Goal: Complete application form

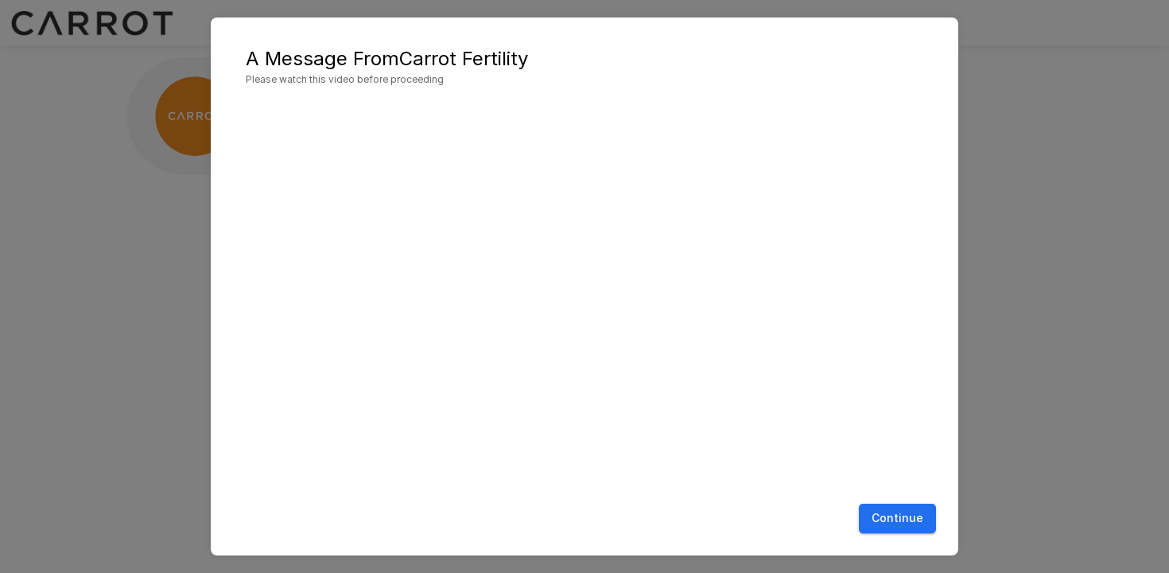
click at [886, 532] on button "Continue" at bounding box center [897, 517] width 77 height 29
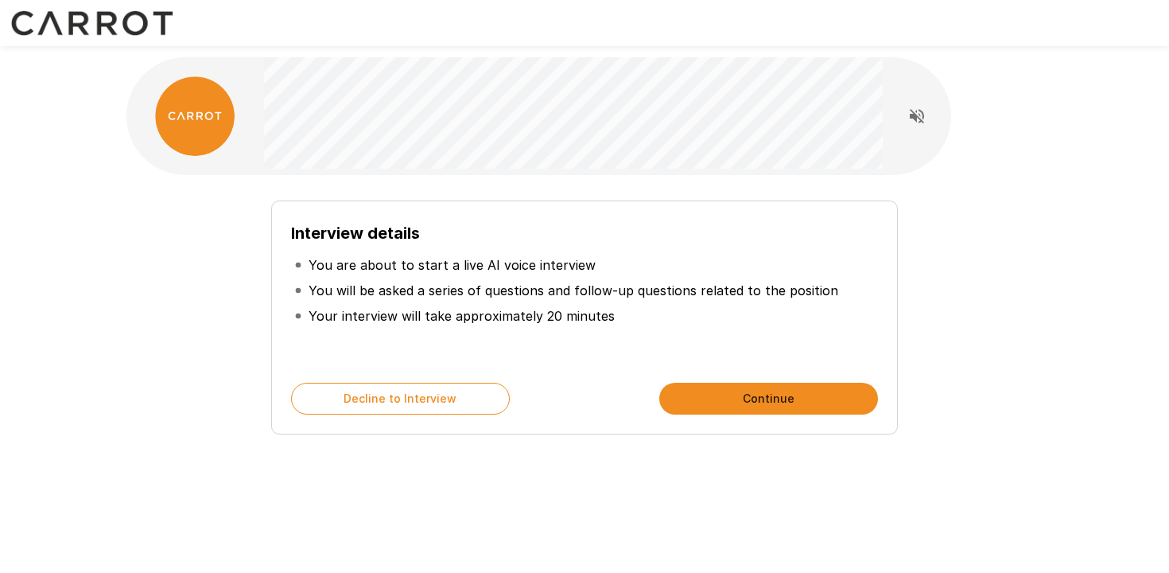
click at [702, 399] on button "Continue" at bounding box center [768, 399] width 219 height 32
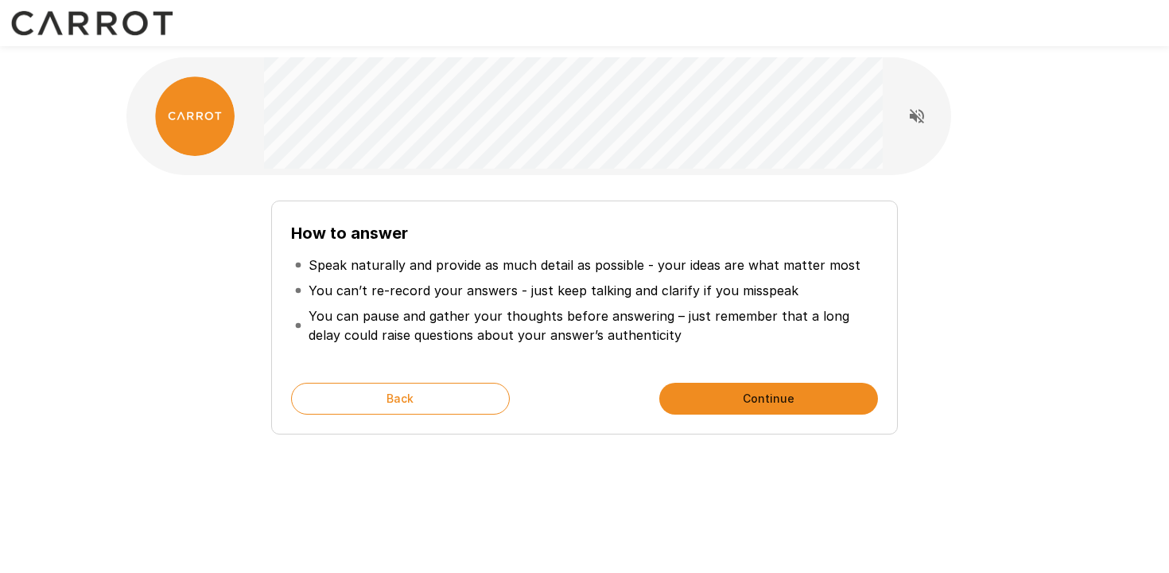
click at [695, 396] on button "Continue" at bounding box center [768, 399] width 219 height 32
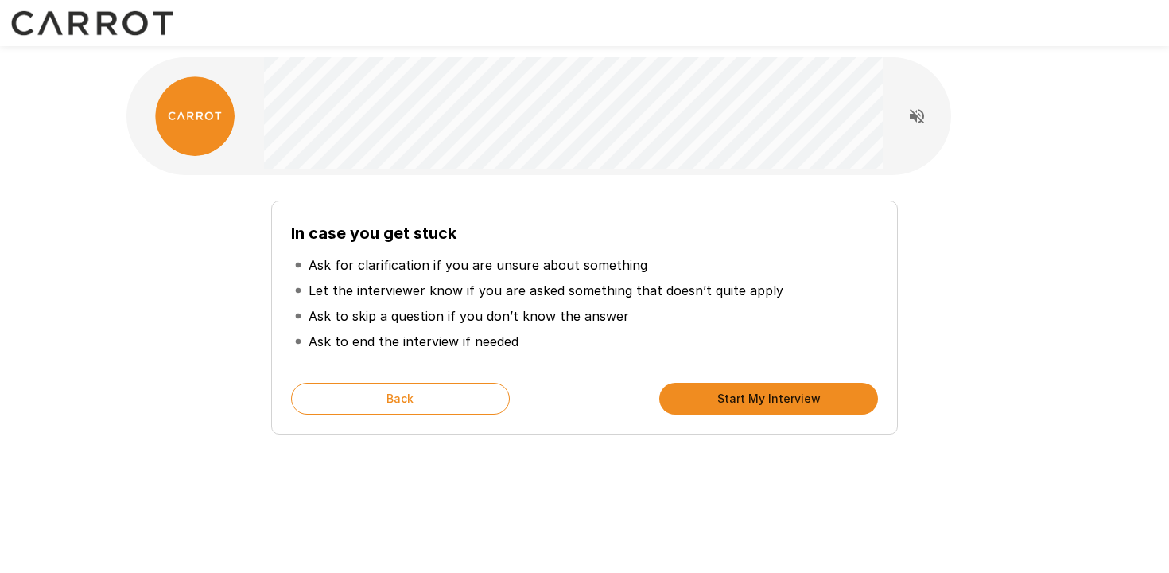
click at [695, 396] on button "Start My Interview" at bounding box center [768, 399] width 219 height 32
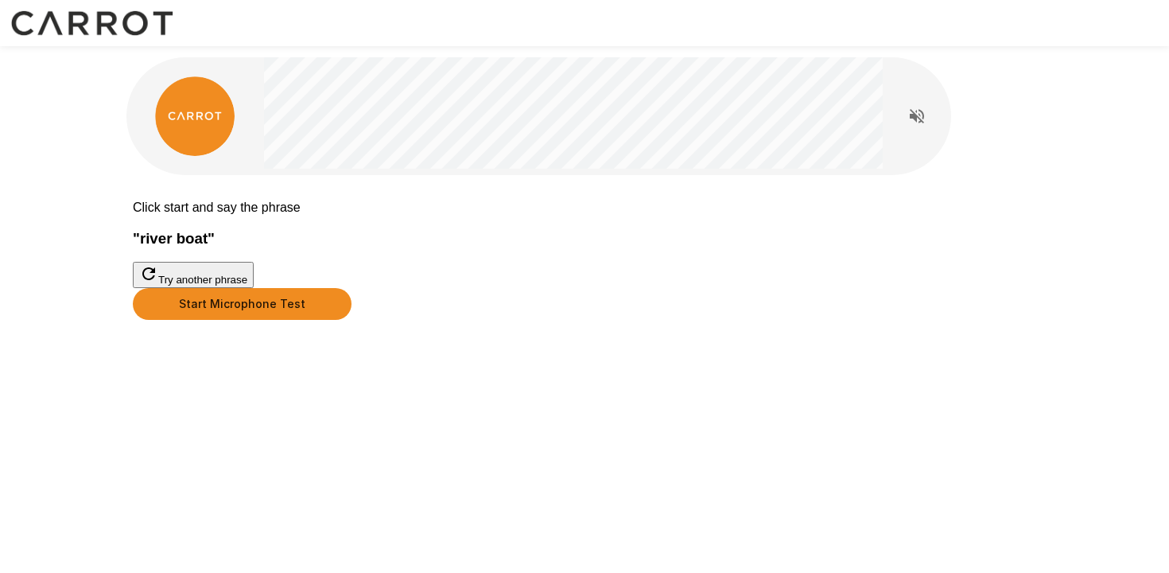
click at [351, 320] on button "Start Microphone Test" at bounding box center [242, 304] width 219 height 32
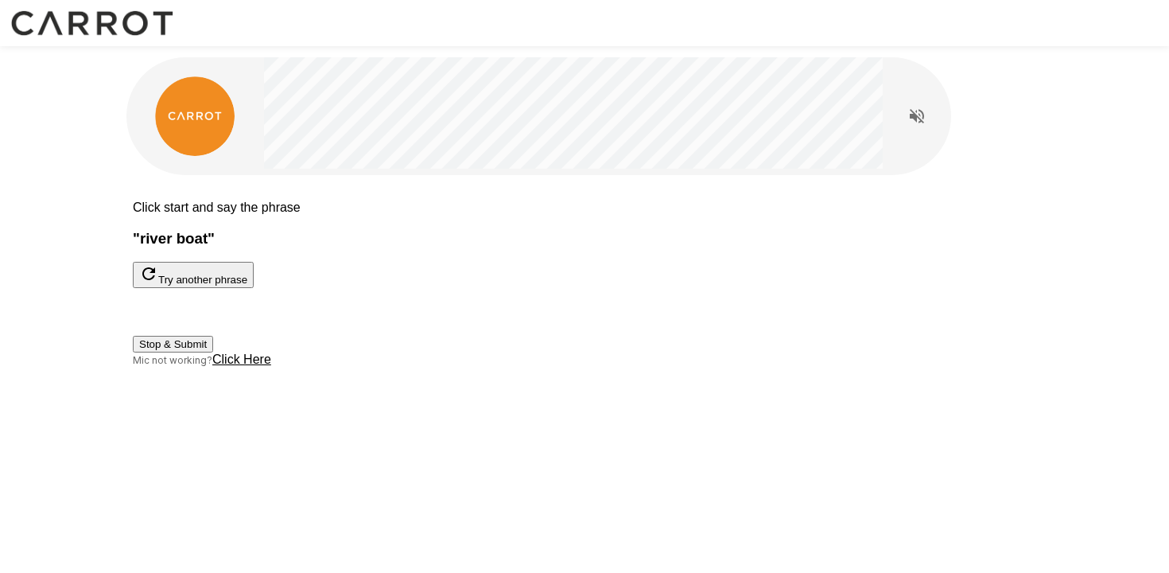
click at [213, 352] on button "Stop & Submit" at bounding box center [173, 344] width 80 height 17
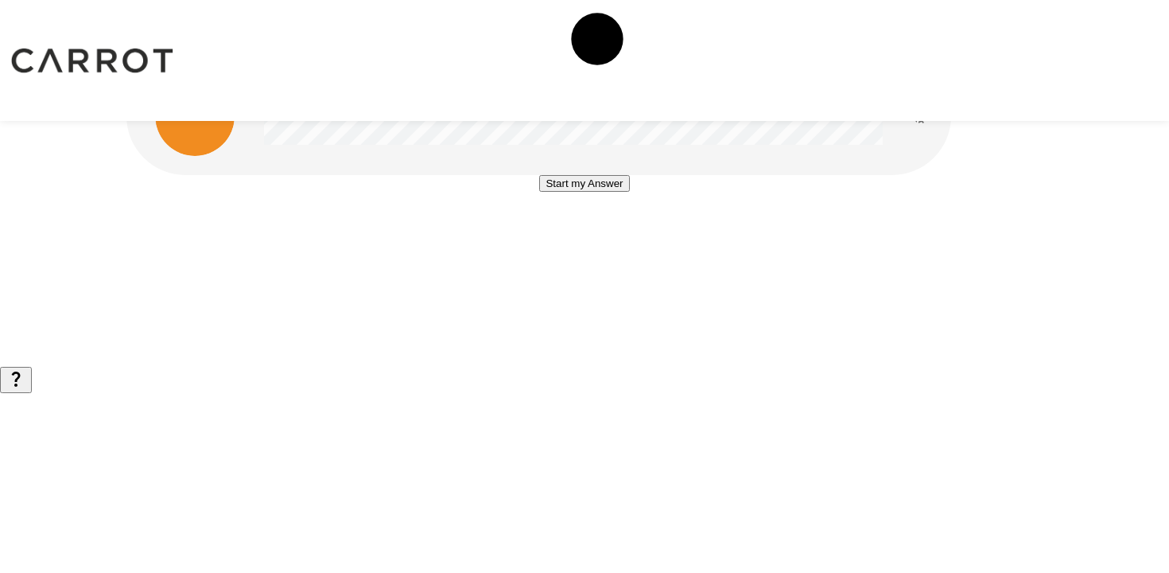
click at [584, 192] on button "Start my Answer" at bounding box center [584, 183] width 90 height 17
click at [586, 239] on button "Stop & Submit" at bounding box center [584, 231] width 80 height 17
click at [574, 192] on button "Start my Answer" at bounding box center [584, 183] width 90 height 17
click at [583, 239] on button "Stop & Submit" at bounding box center [584, 231] width 80 height 17
click at [547, 192] on button "Start my Answer" at bounding box center [584, 183] width 90 height 17
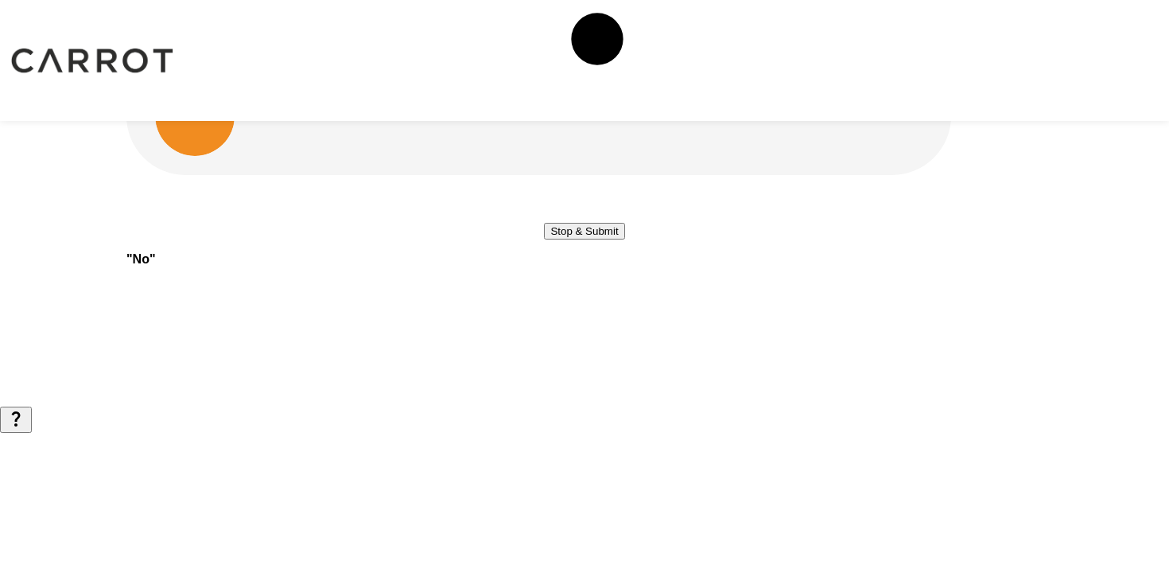
click at [567, 239] on button "Stop & Submit" at bounding box center [584, 231] width 80 height 17
click at [561, 192] on button "Start my Answer" at bounding box center [584, 183] width 90 height 17
click at [571, 239] on button "Stop & Submit" at bounding box center [584, 231] width 80 height 17
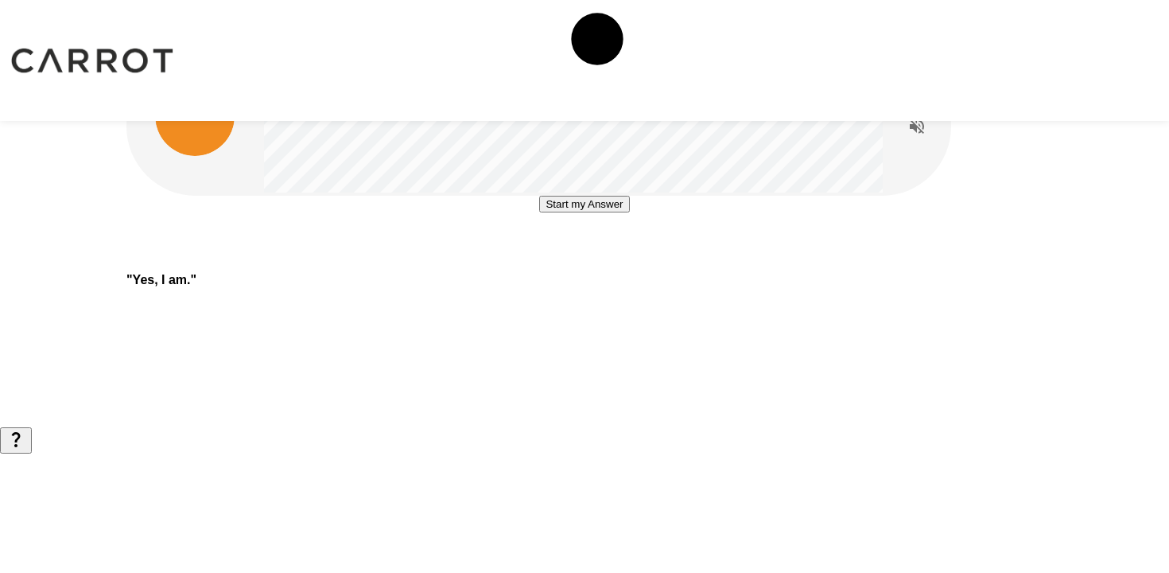
click at [581, 212] on button "Start my Answer" at bounding box center [584, 204] width 90 height 17
click at [584, 260] on button "Stop & Submit" at bounding box center [584, 251] width 80 height 17
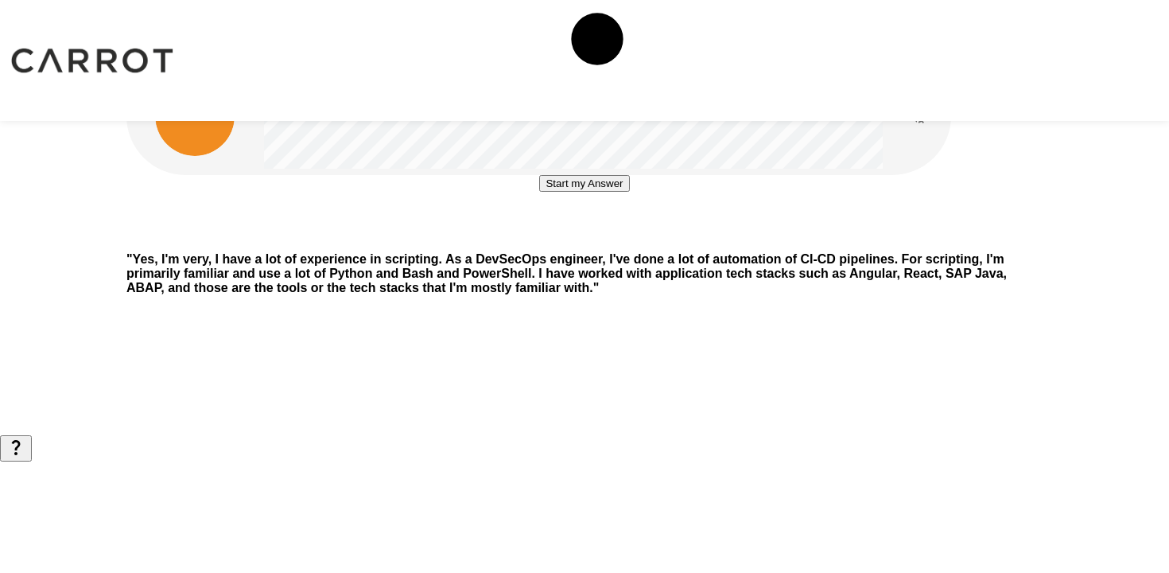
scroll to position [6, 0]
click at [671, 106] on div "Start my Answer " Yes, I'm very, I have a lot of experience in scripting. As a …" at bounding box center [584, 217] width 954 height 435
click at [564, 192] on button "Start my Answer" at bounding box center [584, 183] width 90 height 17
click at [579, 239] on button "Stop & Submit" at bounding box center [584, 231] width 80 height 17
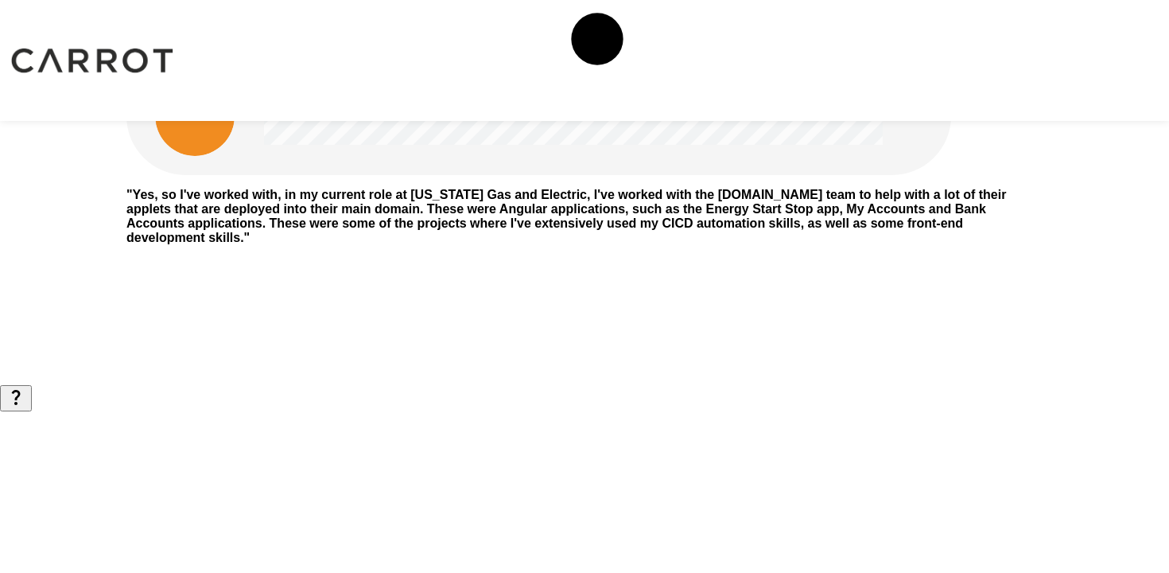
scroll to position [0, 0]
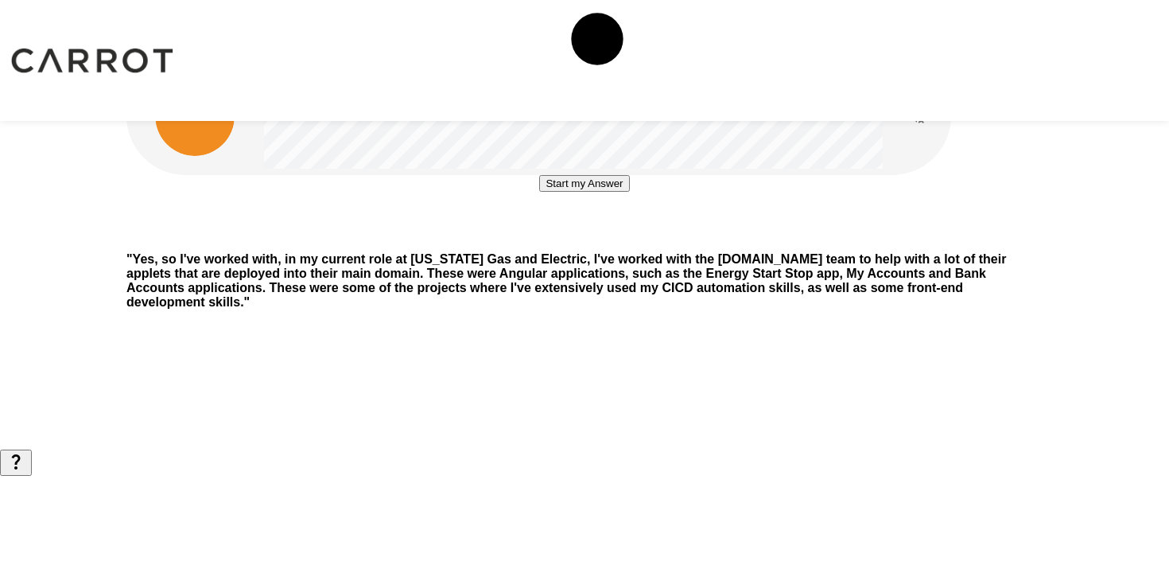
click at [542, 192] on button "Start my Answer" at bounding box center [584, 183] width 90 height 17
click at [561, 239] on button "Stop & Submit" at bounding box center [584, 231] width 80 height 17
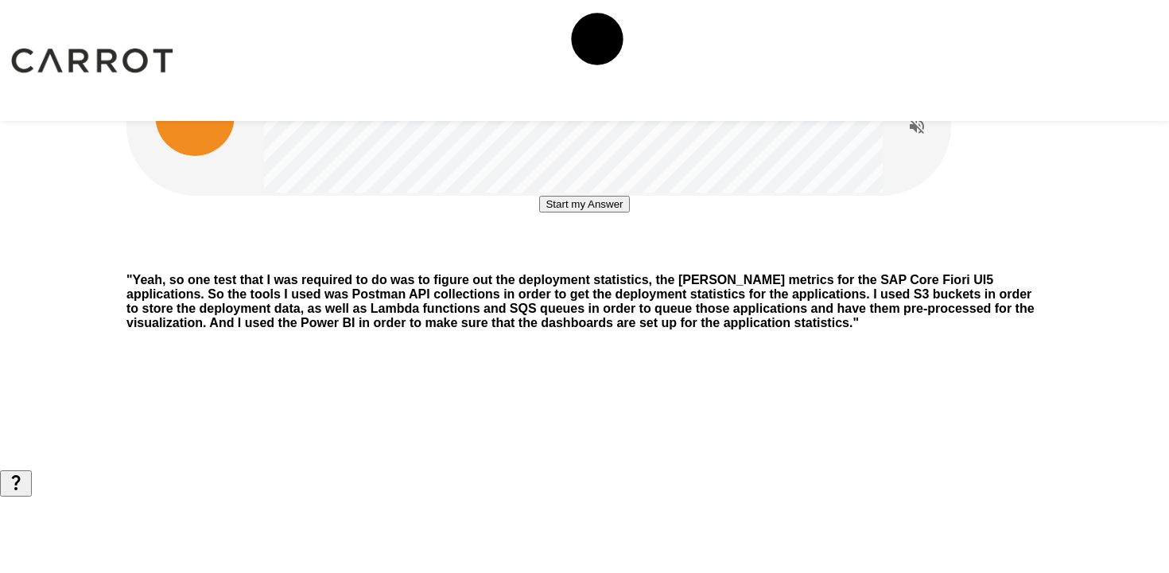
click at [580, 212] on button "Start my Answer" at bounding box center [584, 204] width 90 height 17
click at [596, 260] on button "Stop & Submit" at bounding box center [584, 251] width 80 height 17
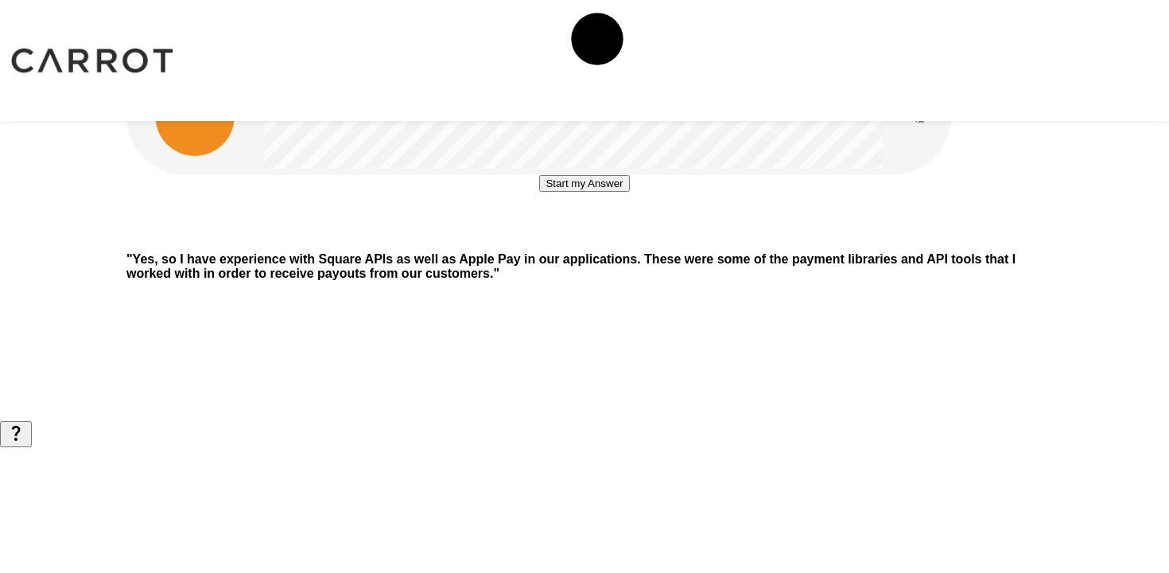
click at [555, 192] on button "Start my Answer" at bounding box center [584, 183] width 90 height 17
click at [569, 239] on button "Stop & Submit" at bounding box center [584, 231] width 80 height 17
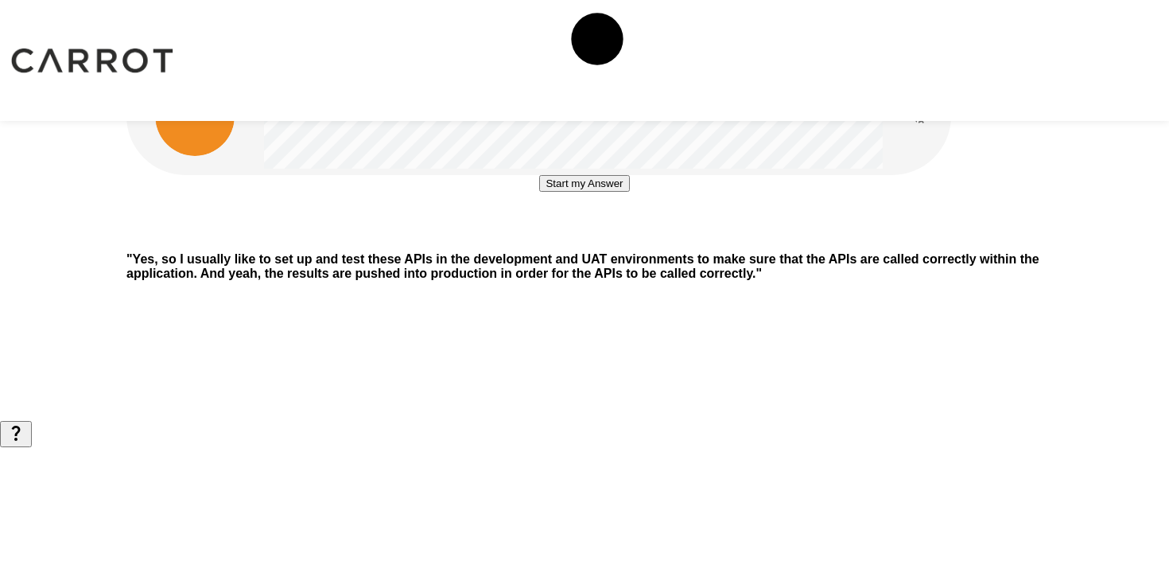
drag, startPoint x: 522, startPoint y: 348, endPoint x: 486, endPoint y: 233, distance: 121.0
click at [486, 232] on div "Start my Answer" at bounding box center [584, 207] width 916 height 64
click at [486, 233] on div "Start my Answer" at bounding box center [584, 207] width 916 height 64
click at [539, 192] on button "Start my Answer" at bounding box center [584, 183] width 90 height 17
click at [607, 239] on button "Stop & Submit" at bounding box center [584, 231] width 80 height 17
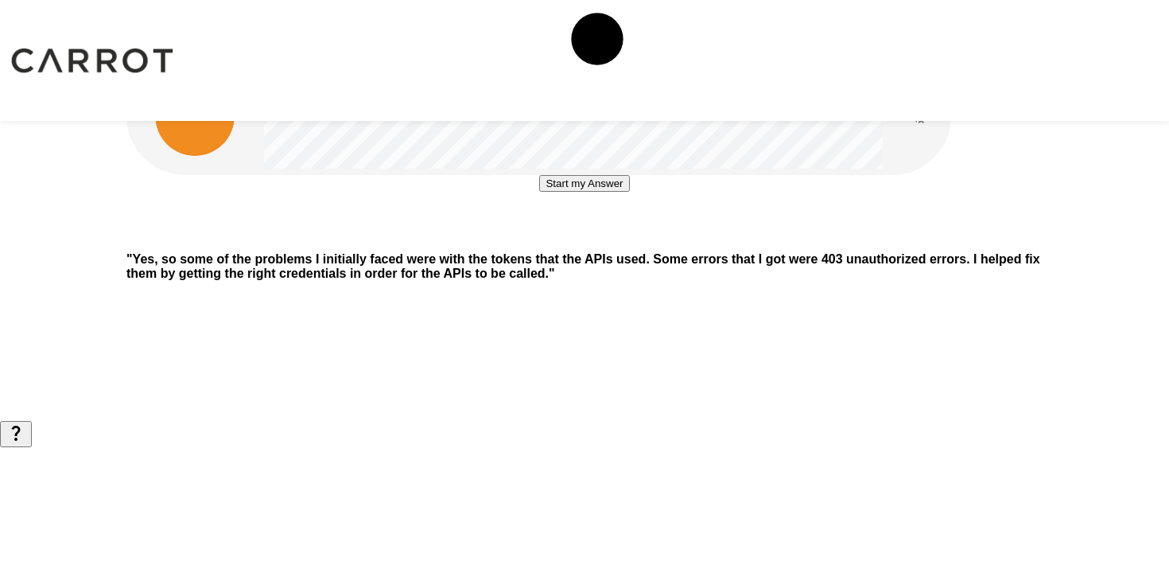
click at [605, 192] on button "Start my Answer" at bounding box center [584, 183] width 90 height 17
click at [623, 239] on div "Stop & Submit" at bounding box center [584, 207] width 916 height 64
click at [618, 239] on button "Stop & Submit" at bounding box center [584, 231] width 80 height 17
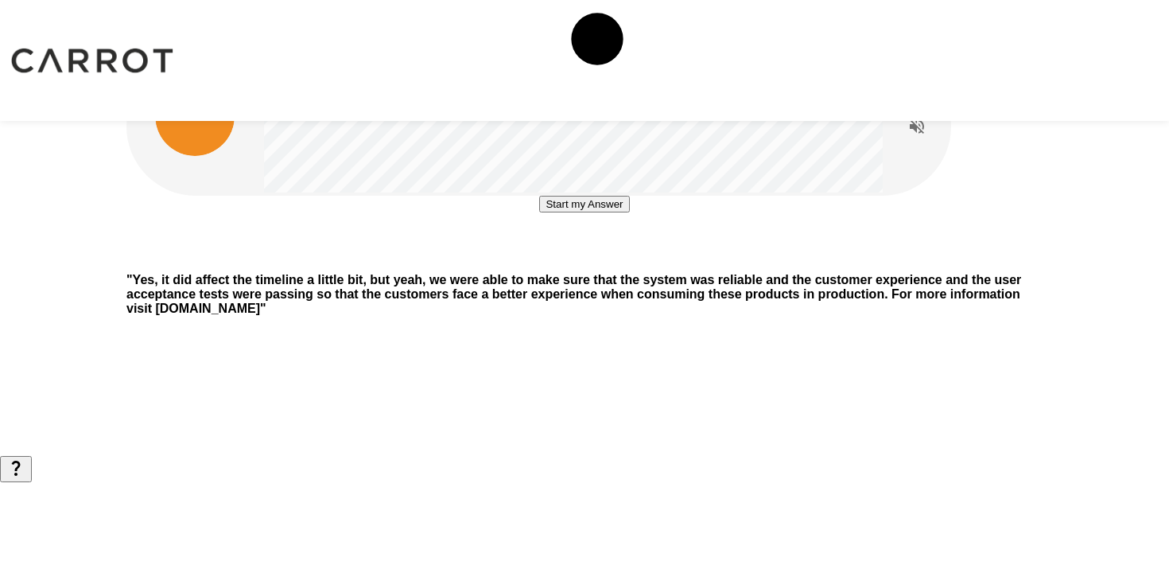
click at [629, 212] on button "Start my Answer" at bounding box center [584, 204] width 90 height 17
click at [624, 260] on button "Stop & Submit" at bounding box center [584, 251] width 80 height 17
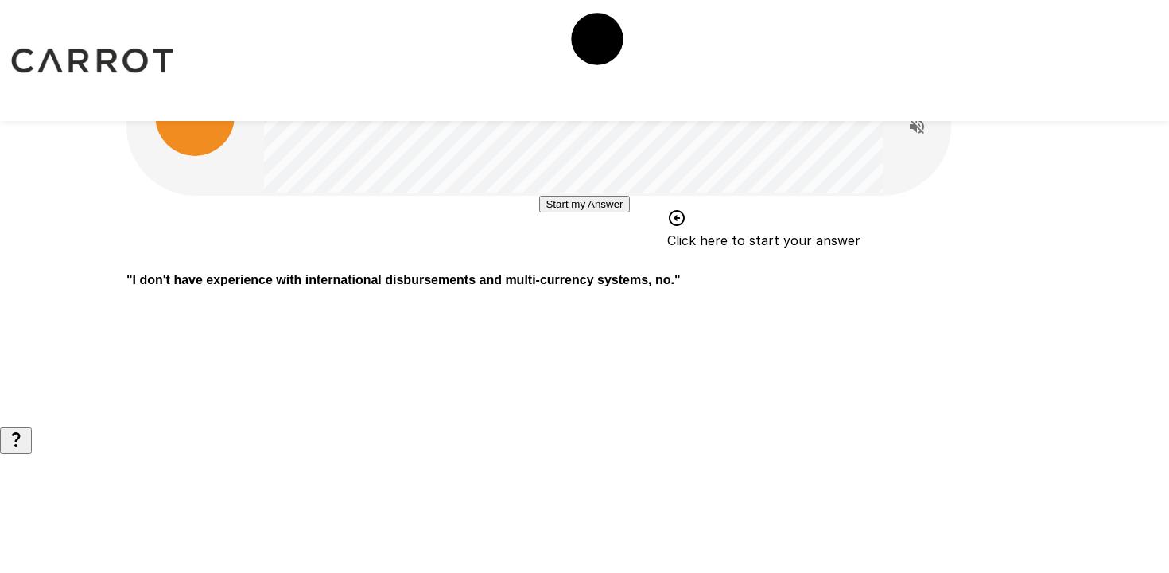
click at [629, 212] on button "Start my Answer" at bounding box center [584, 204] width 90 height 17
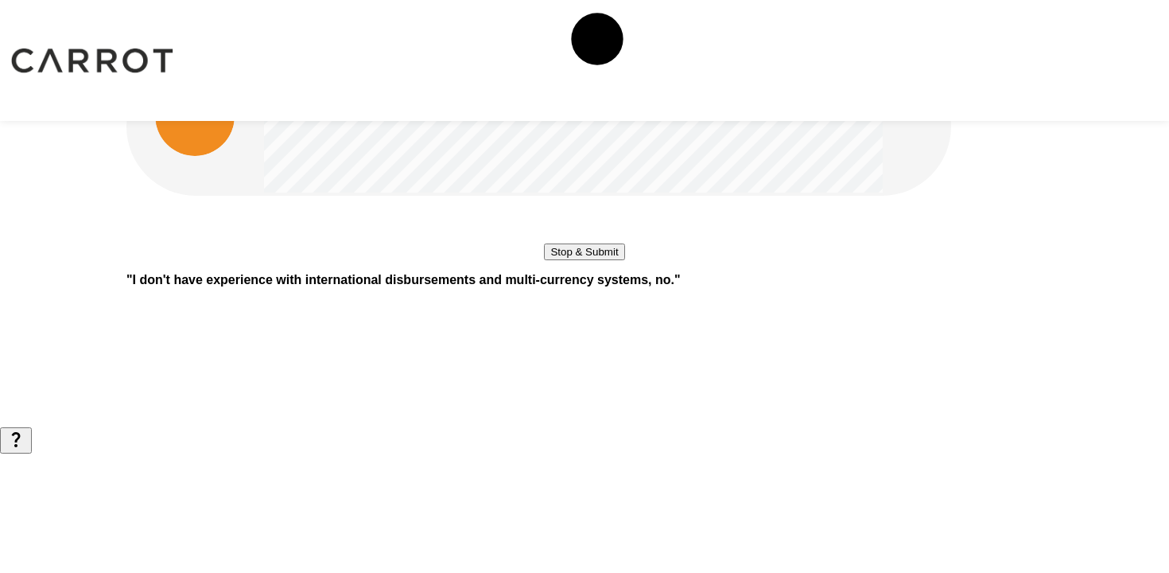
click at [589, 260] on div "Stop & Submit" at bounding box center [584, 228] width 916 height 64
click at [589, 260] on button "Stop & Submit" at bounding box center [584, 251] width 80 height 17
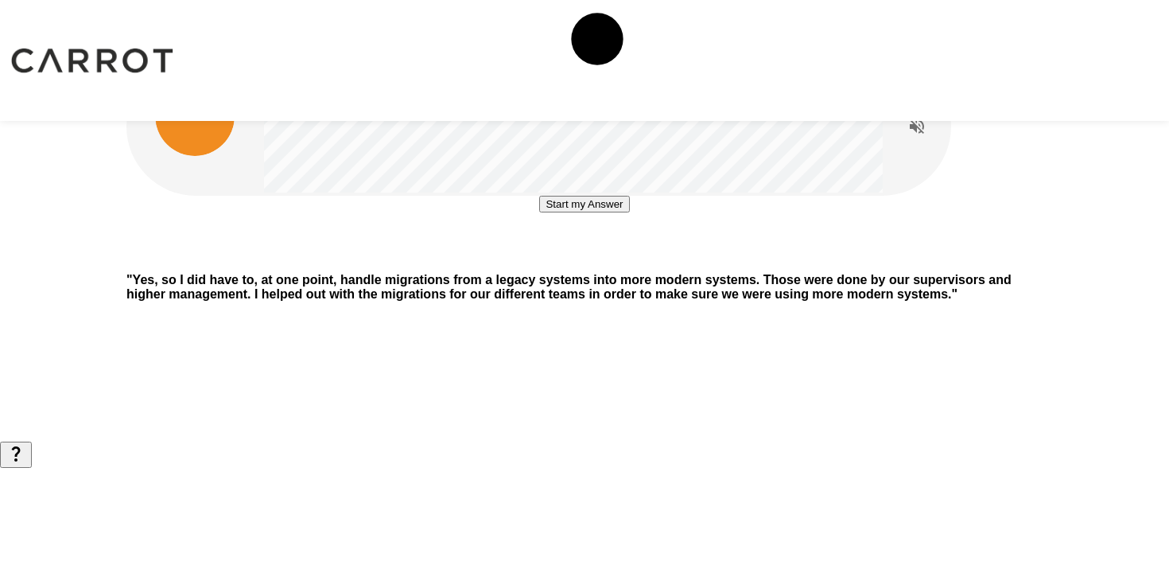
click at [515, 135] on div "Start my Answer " Yes, so I did have to, at one point, handle migrations from a…" at bounding box center [584, 220] width 954 height 441
click at [573, 212] on button "Start my Answer" at bounding box center [584, 204] width 90 height 17
click at [568, 260] on button "Stop & Submit" at bounding box center [584, 251] width 80 height 17
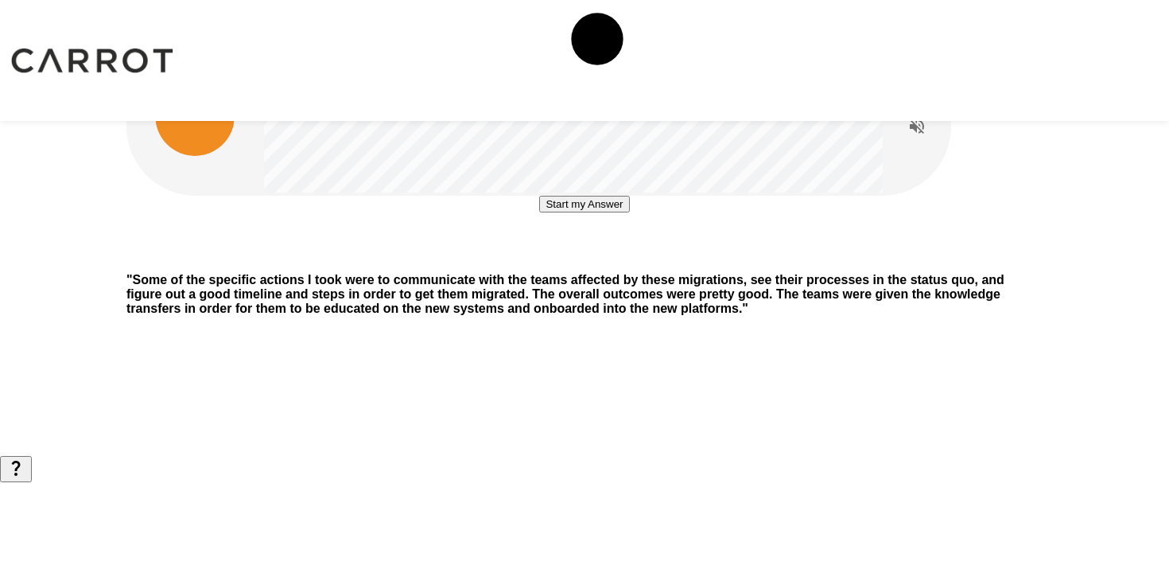
click at [592, 212] on button "Start my Answer" at bounding box center [584, 204] width 90 height 17
click at [591, 260] on button "Stop & Submit" at bounding box center [584, 251] width 80 height 17
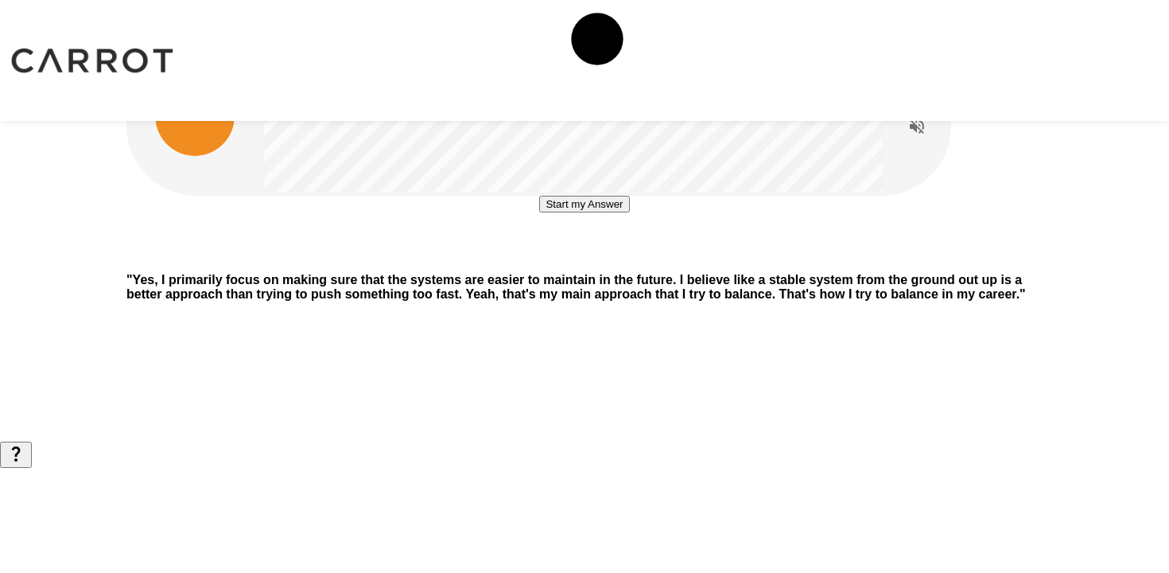
click at [561, 212] on button "Start my Answer" at bounding box center [584, 204] width 90 height 17
click at [584, 260] on button "Stop & Submit" at bounding box center [584, 251] width 80 height 17
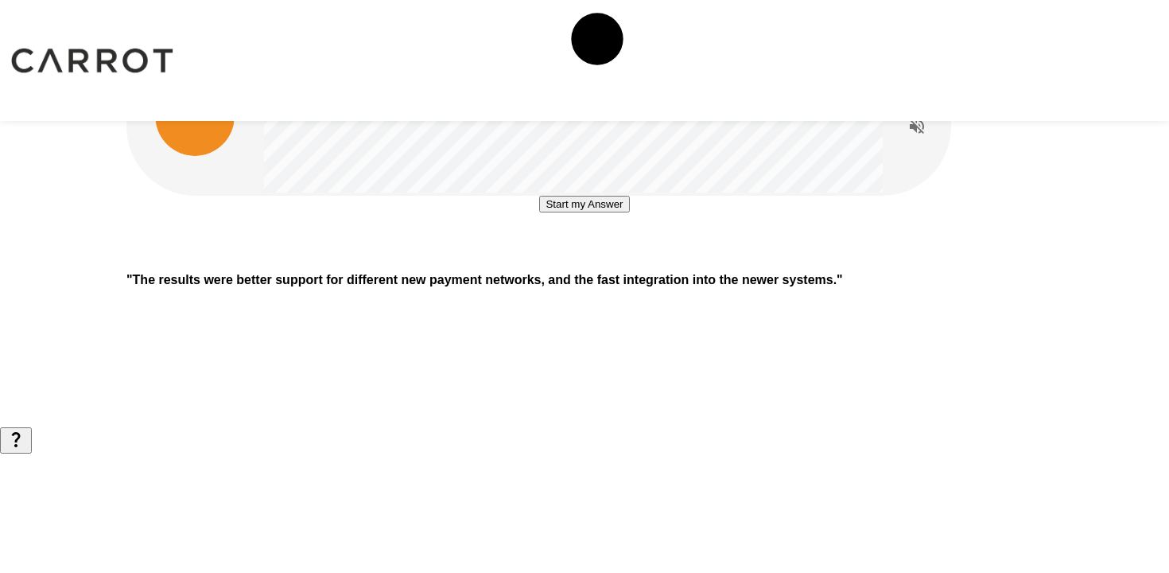
click at [584, 212] on button "Start my Answer" at bounding box center [584, 204] width 90 height 17
click at [608, 260] on button "Stop & Submit" at bounding box center [584, 251] width 80 height 17
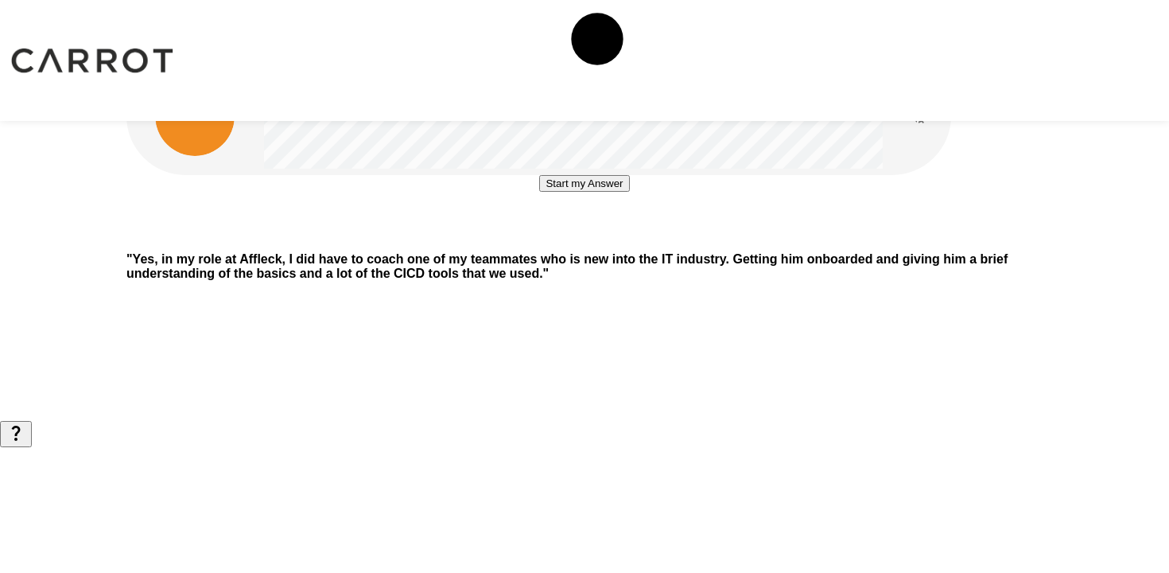
click at [539, 192] on button "Start my Answer" at bounding box center [584, 183] width 90 height 17
click at [544, 239] on button "Stop & Submit" at bounding box center [584, 231] width 80 height 17
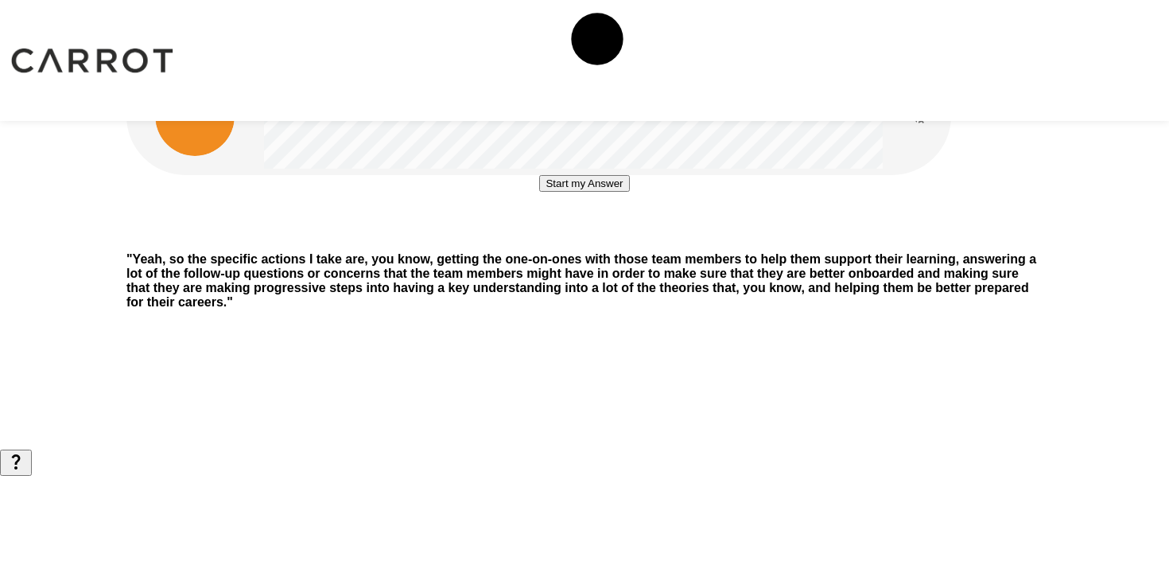
click at [539, 192] on button "Start my Answer" at bounding box center [584, 183] width 90 height 17
click at [580, 239] on button "Stop & Submit" at bounding box center [584, 231] width 80 height 17
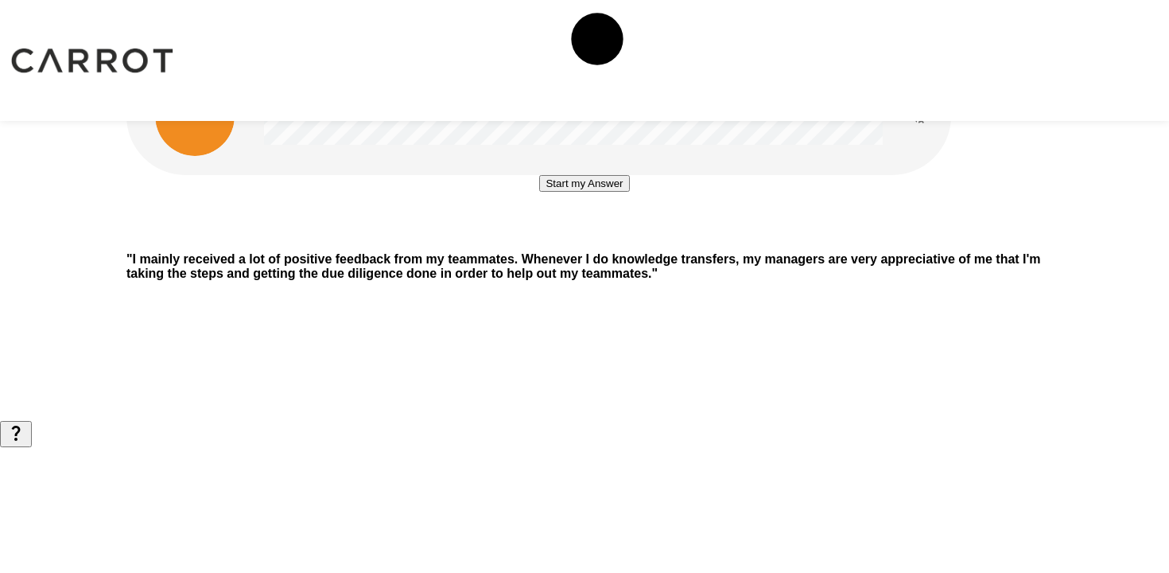
click at [559, 192] on button "Start my Answer" at bounding box center [584, 183] width 90 height 17
click at [549, 239] on button "Stop & Submit" at bounding box center [584, 231] width 80 height 17
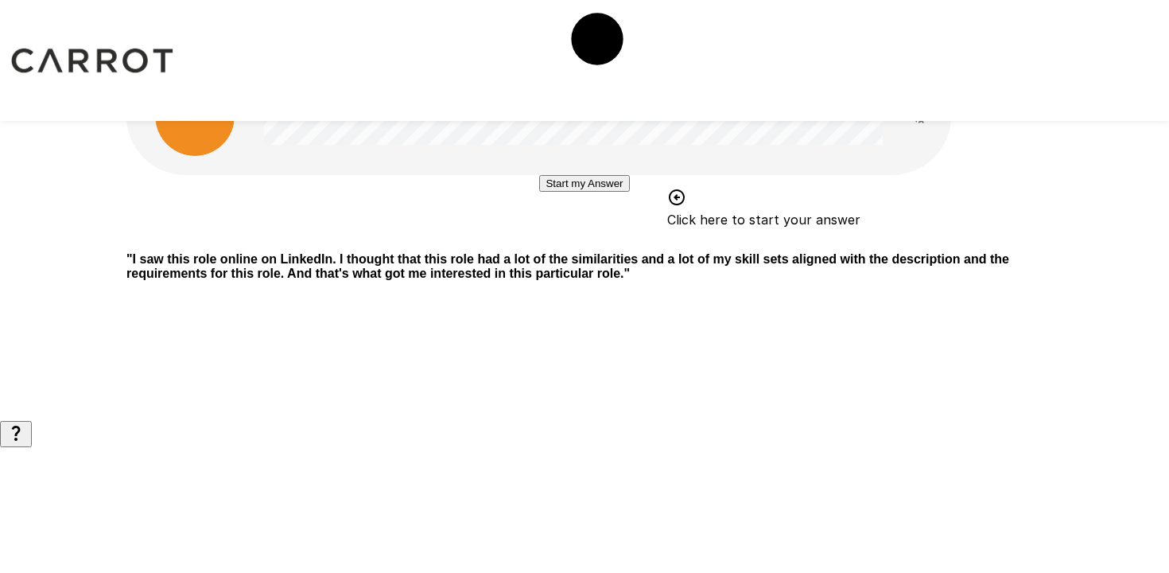
click at [588, 192] on button "Start my Answer" at bounding box center [584, 183] width 90 height 17
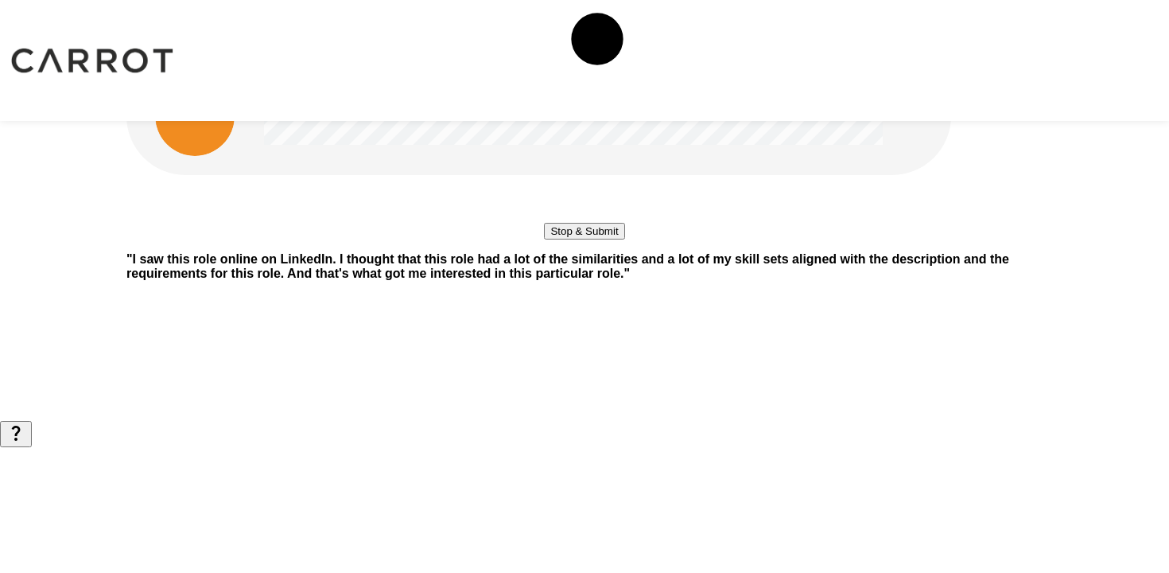
click at [600, 239] on button "Stop & Submit" at bounding box center [584, 231] width 80 height 17
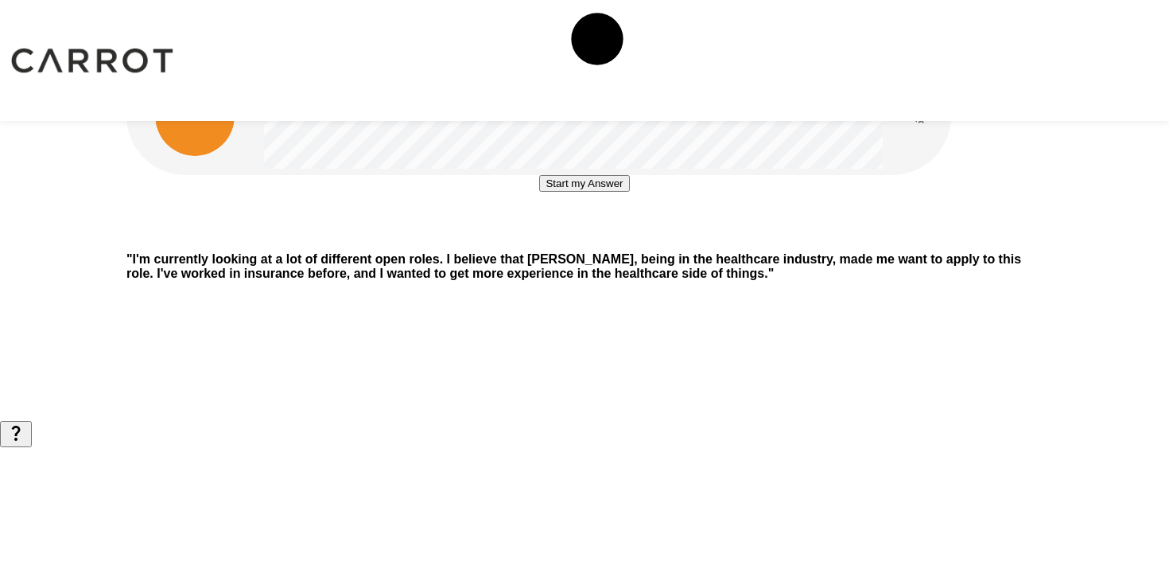
click at [539, 192] on button "Start my Answer" at bounding box center [584, 183] width 90 height 17
click at [609, 239] on button "Stop & Submit" at bounding box center [584, 231] width 80 height 17
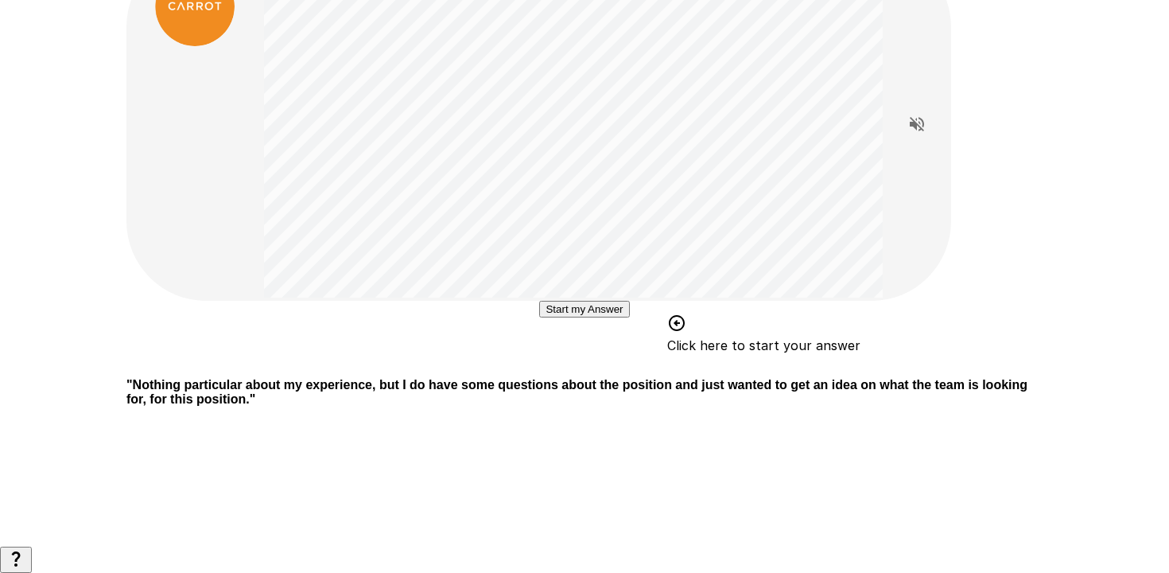
scroll to position [323, 0]
click at [751, 301] on div "Start my Answer Click here to start your answer" at bounding box center [584, 333] width 916 height 64
click at [629, 301] on button "Start my Answer" at bounding box center [584, 309] width 90 height 17
click at [577, 365] on div "Stop & Submit" at bounding box center [584, 333] width 916 height 64
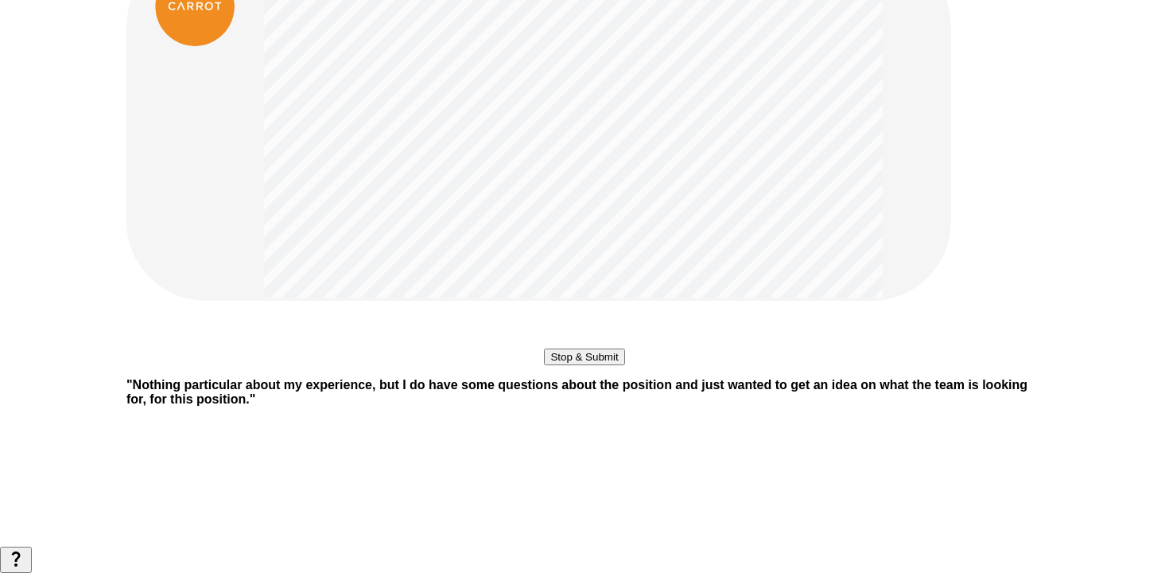
click at [577, 365] on div "Stop & Submit" at bounding box center [584, 333] width 80 height 64
click at [575, 365] on button "Stop & Submit" at bounding box center [584, 356] width 80 height 17
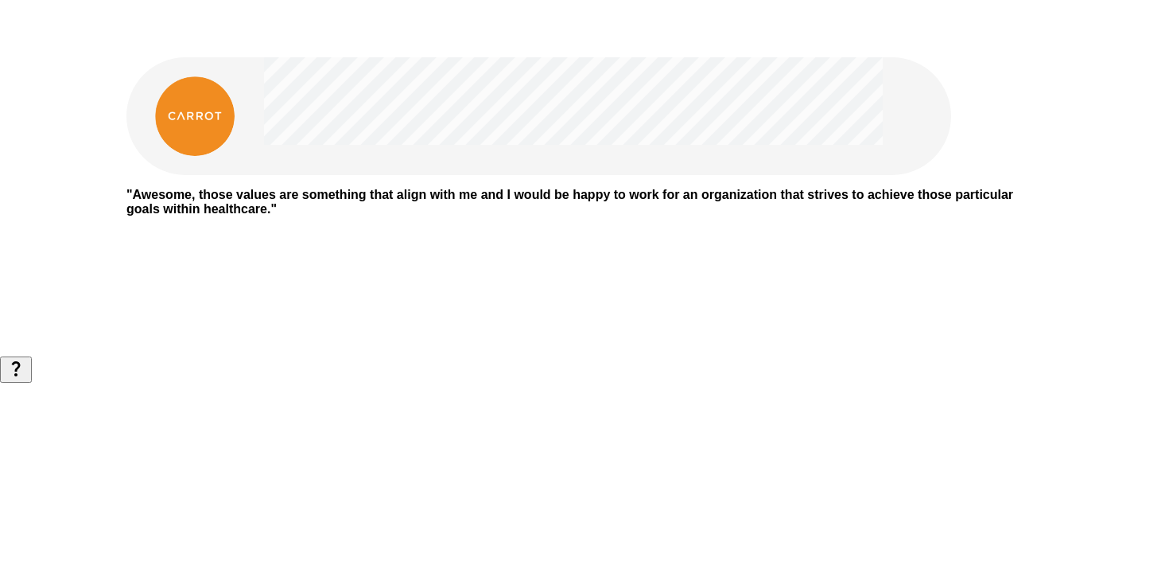
scroll to position [0, 0]
